Goal: Information Seeking & Learning: Check status

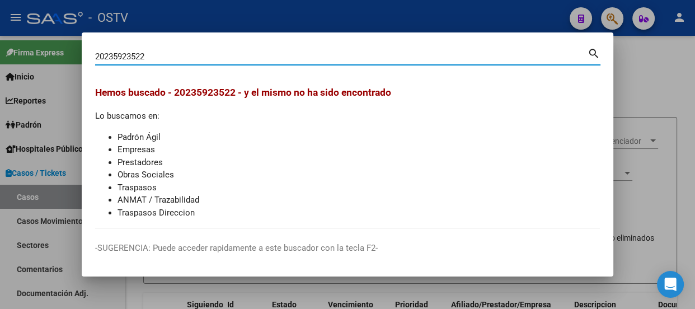
scroll to position [114, 0]
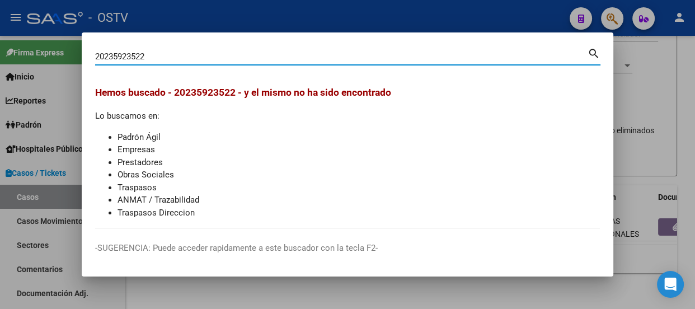
click at [174, 66] on div "20235923522 Buscar (apellido, dni, cuil, nro traspaso, cuit, obra social) search" at bounding box center [348, 61] width 506 height 30
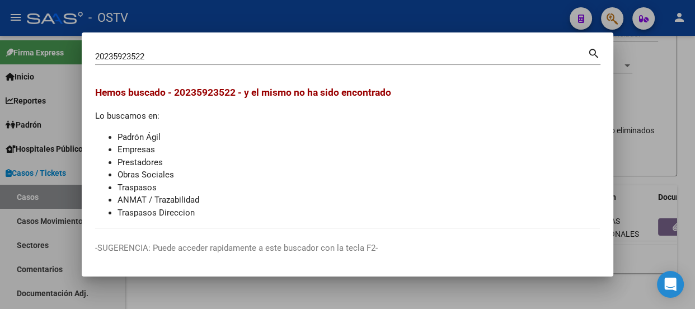
click at [174, 60] on input "20235923522" at bounding box center [341, 57] width 493 height 10
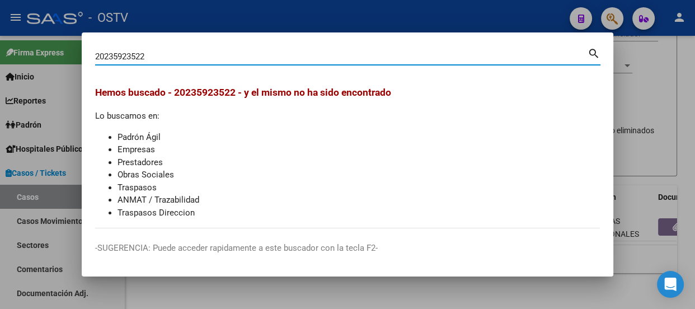
click at [174, 60] on input "20235923522" at bounding box center [341, 57] width 493 height 10
paste input "3204917159"
type input "23204917159"
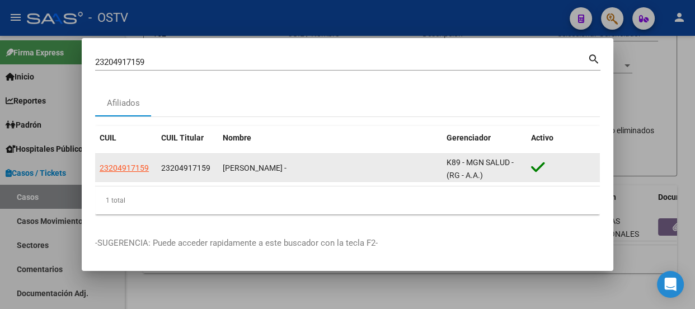
click at [134, 174] on app-link-go-to "23204917159" at bounding box center [124, 168] width 49 height 13
click at [134, 165] on span "23204917159" at bounding box center [124, 168] width 49 height 9
type textarea "23204917159"
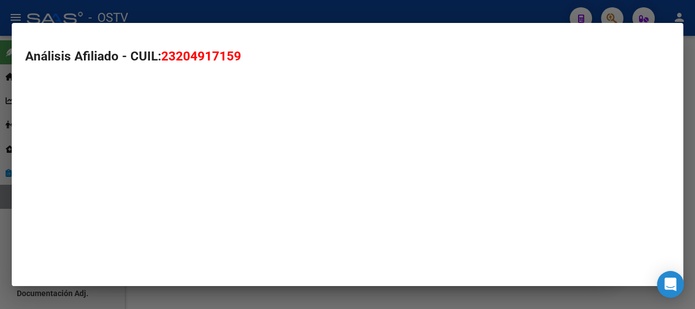
click at [134, 165] on mat-dialog-container "Análisis Afiliado - CUIL: 23204917159" at bounding box center [348, 154] width 672 height 263
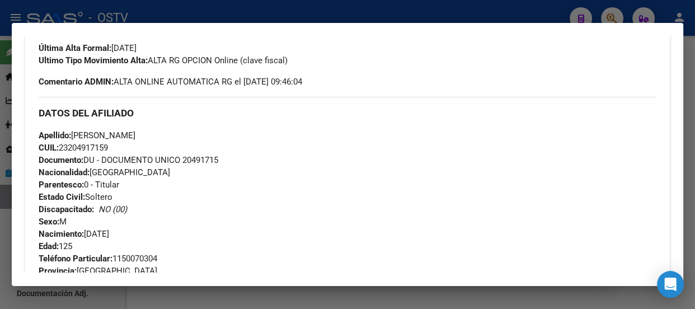
scroll to position [291, 0]
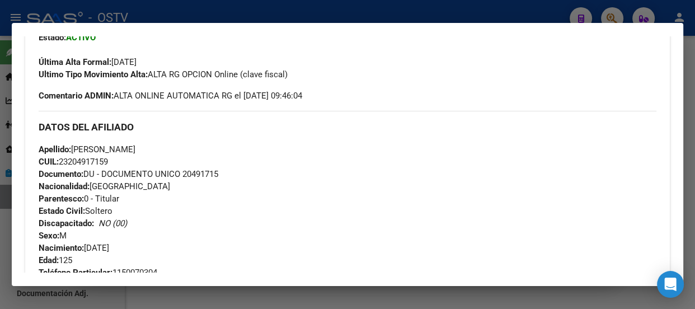
click at [227, 13] on div at bounding box center [347, 154] width 695 height 309
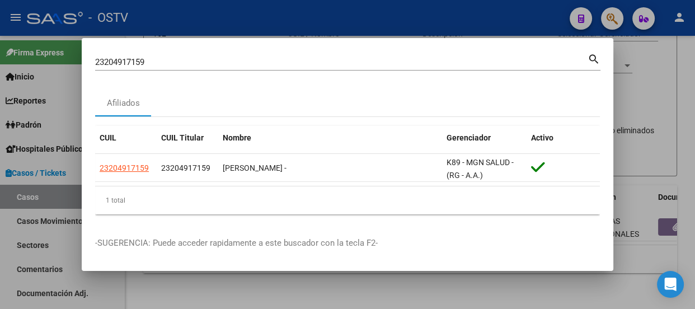
click at [240, 61] on input "23204917159" at bounding box center [341, 62] width 493 height 10
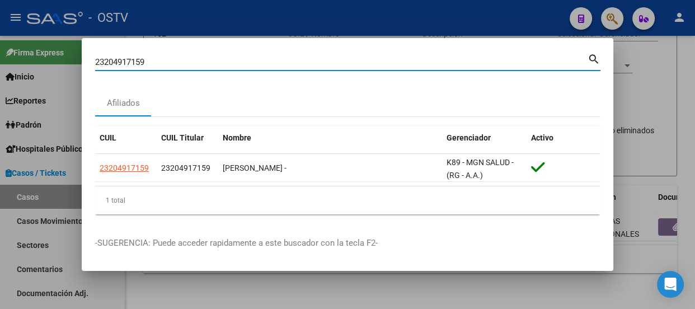
click at [240, 61] on input "23204917159" at bounding box center [341, 62] width 493 height 10
paste input "0384214437"
type input "20384214437"
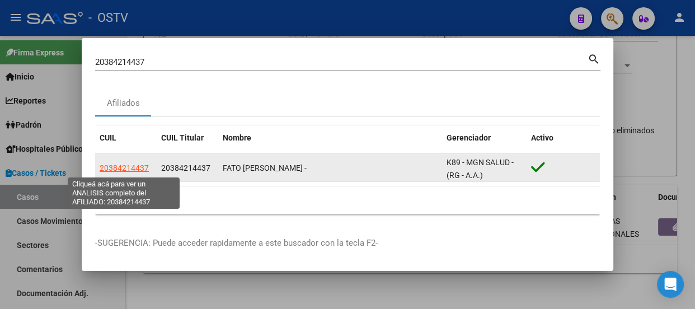
click at [123, 169] on span "20384214437" at bounding box center [124, 168] width 49 height 9
type textarea "20384214437"
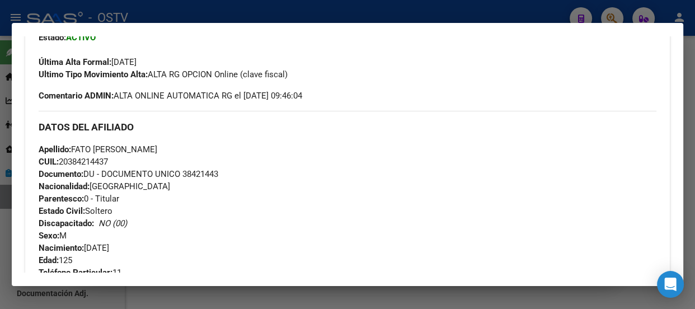
click at [291, 7] on div at bounding box center [347, 154] width 695 height 309
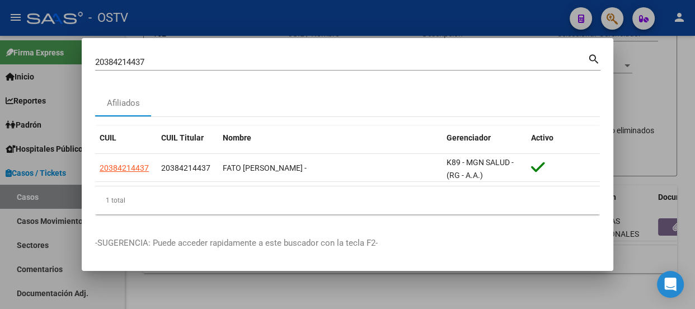
click at [290, 69] on div "20384214437 Buscar (apellido, dni, cuil, nro traspaso, cuit, obra social)" at bounding box center [341, 62] width 493 height 17
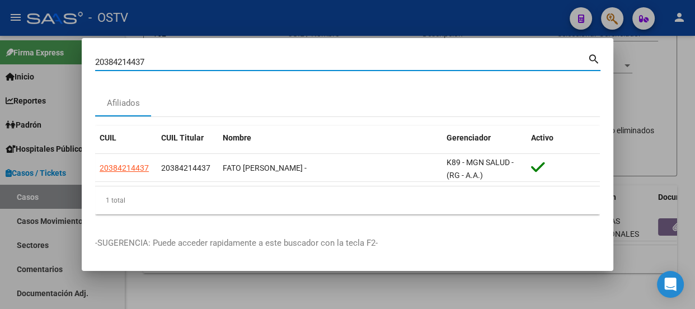
click at [291, 62] on input "20384214437" at bounding box center [341, 62] width 493 height 10
paste input "10850234"
type input "20310850234"
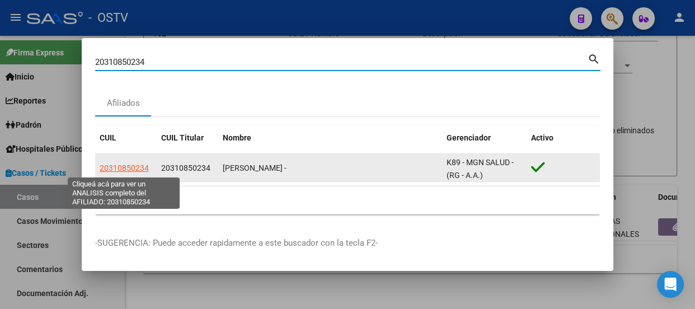
click at [144, 170] on span "20310850234" at bounding box center [124, 168] width 49 height 9
type textarea "20310850234"
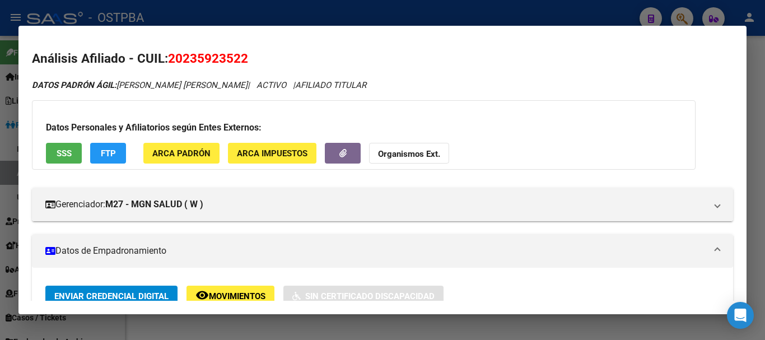
click at [182, 16] on div at bounding box center [382, 170] width 765 height 340
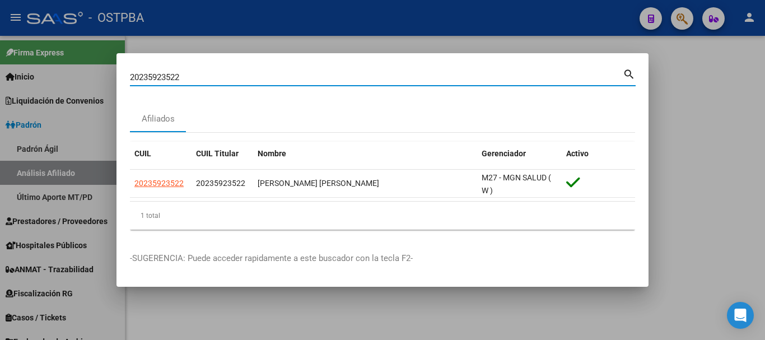
click at [193, 76] on input "20235923522" at bounding box center [376, 77] width 493 height 10
paste input "384214437"
type input "20384214437"
